Goal: Find specific page/section: Find specific page/section

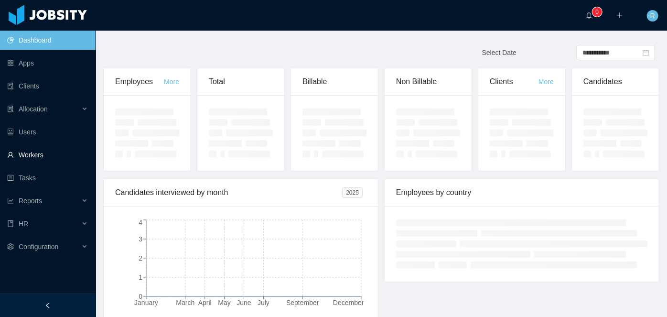
click at [33, 156] on link "Workers" at bounding box center [47, 154] width 81 height 19
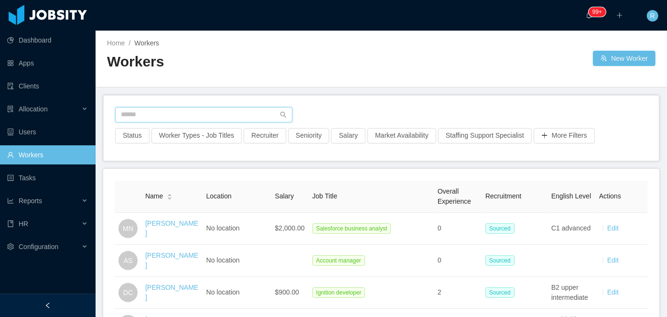
click at [204, 108] on input "text" at bounding box center [203, 114] width 177 height 15
paste input "**********"
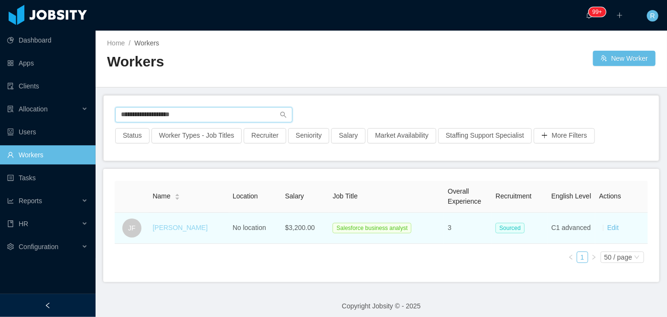
type input "**********"
click at [175, 229] on link "Jaime Franco" at bounding box center [179, 228] width 55 height 8
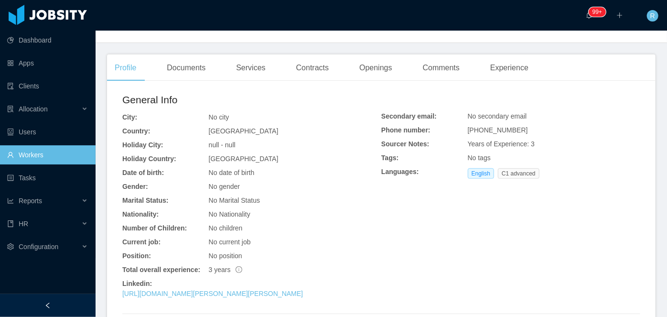
scroll to position [220, 0]
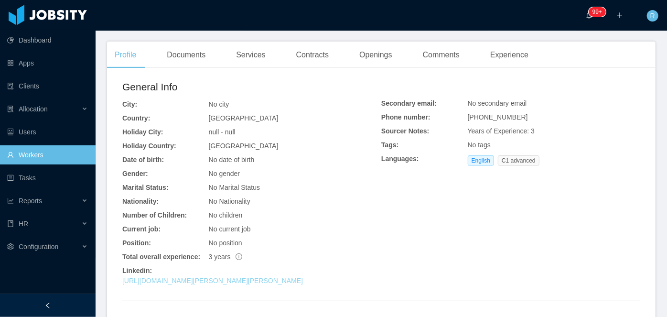
click at [281, 277] on link "https://www.linkedin.com/in/jaime-franco-del-carpio-09879710b" at bounding box center [212, 281] width 181 height 8
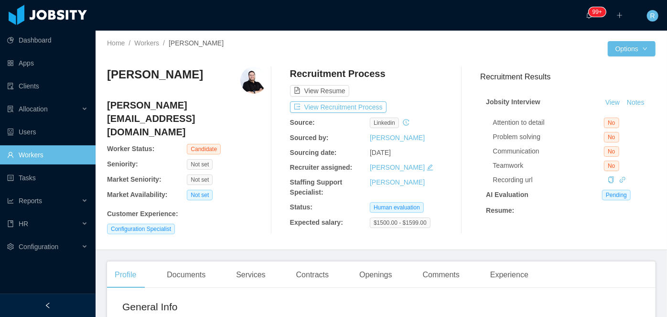
scroll to position [18, 0]
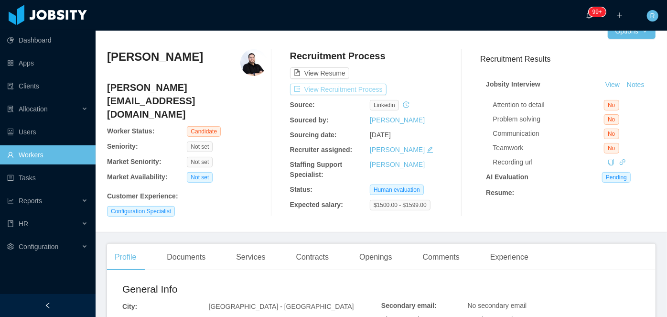
click at [361, 87] on button "View Recruitment Process" at bounding box center [338, 89] width 97 height 11
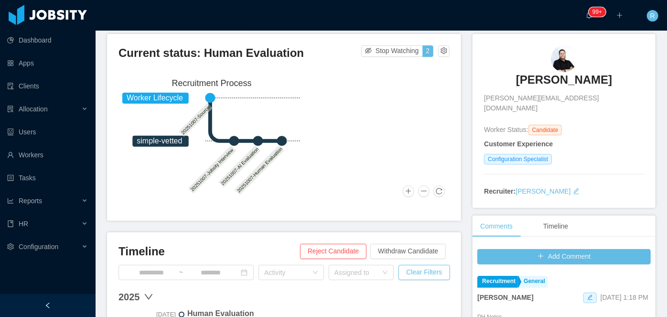
scroll to position [64, 0]
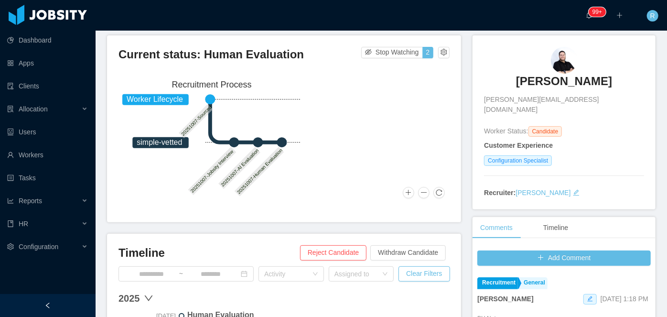
click at [554, 81] on h3 "[PERSON_NAME]" at bounding box center [564, 81] width 96 height 15
